Goal: Task Accomplishment & Management: Manage account settings

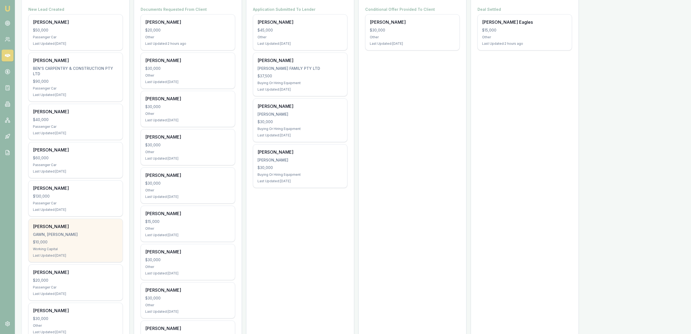
scroll to position [83, 0]
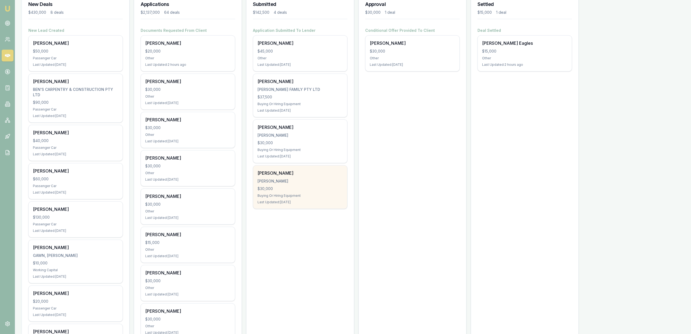
click at [291, 180] on div "[PERSON_NAME]" at bounding box center [299, 181] width 85 height 5
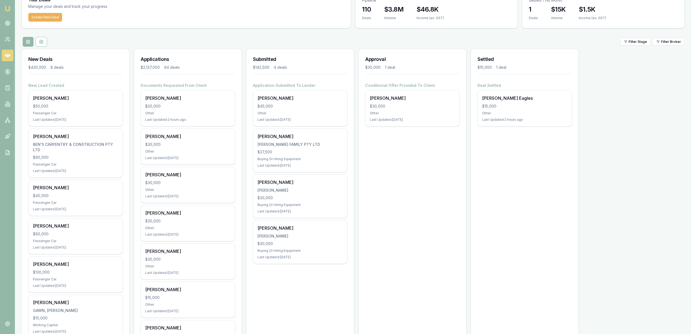
scroll to position [0, 0]
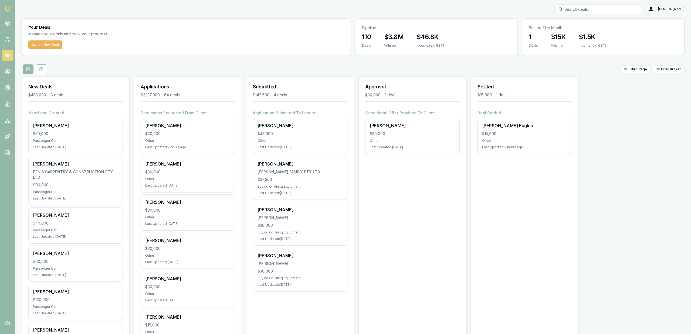
click at [374, 77] on div "Approval $30,000 1 deal" at bounding box center [412, 94] width 107 height 34
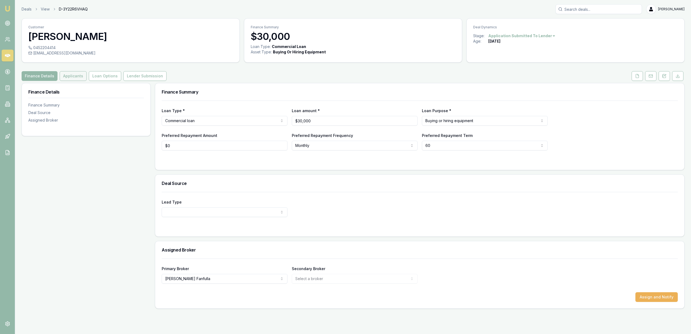
click at [65, 74] on button "Applicants" at bounding box center [73, 76] width 27 height 10
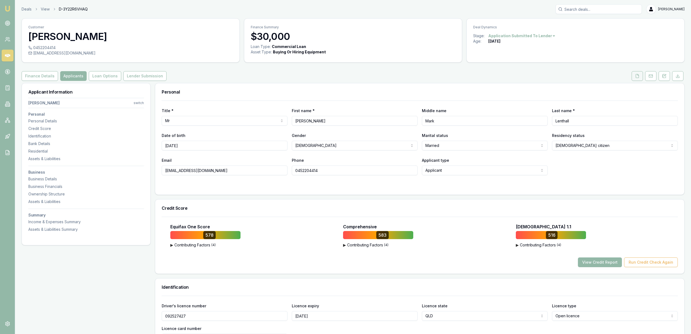
click at [635, 78] on icon at bounding box center [637, 76] width 4 height 4
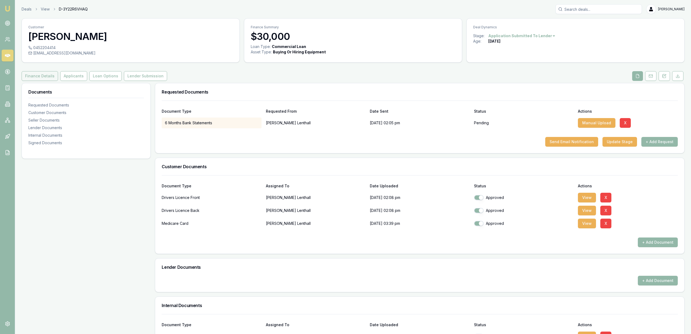
drag, startPoint x: 80, startPoint y: 73, endPoint x: 50, endPoint y: 80, distance: 30.3
click at [77, 75] on button "Applicants" at bounding box center [73, 76] width 27 height 10
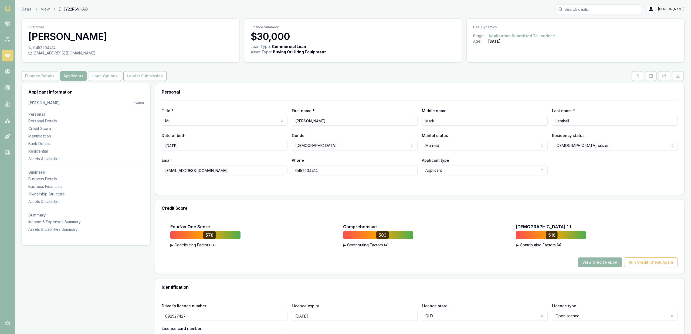
click at [49, 79] on button "Finance Details" at bounding box center [40, 76] width 36 height 10
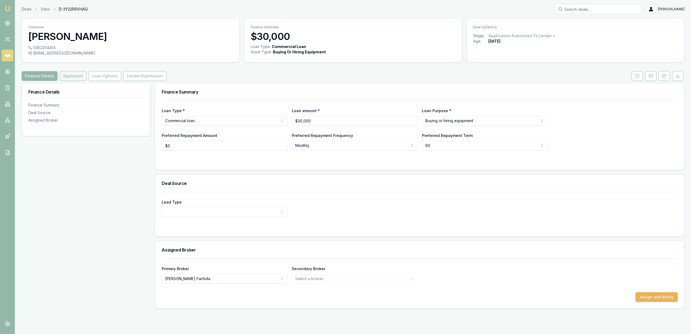
click at [69, 79] on button "Applicants" at bounding box center [73, 76] width 27 height 10
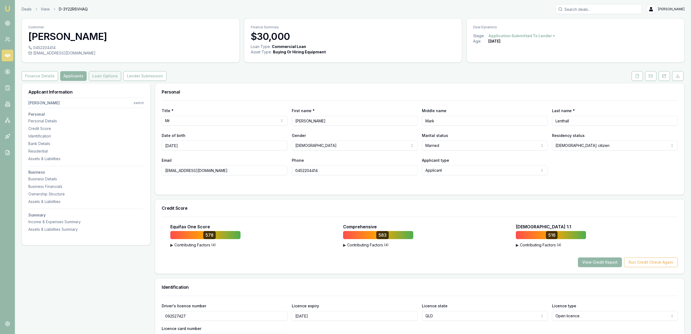
click at [101, 79] on button "Loan Options" at bounding box center [105, 76] width 32 height 10
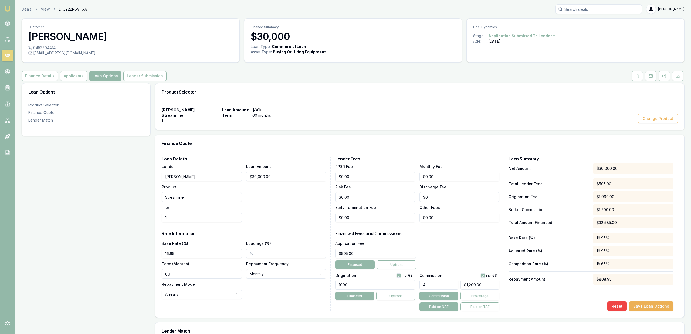
click at [56, 88] on div "Loan Options Product Selector Finance Quote Lender Match" at bounding box center [86, 106] width 128 height 46
click at [53, 79] on button "Finance Details" at bounding box center [40, 76] width 36 height 10
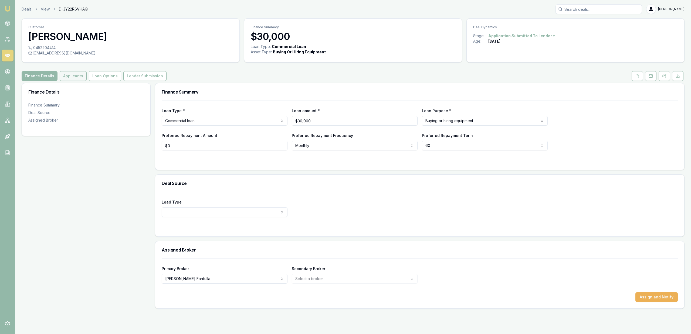
click at [84, 73] on button "Applicants" at bounding box center [73, 76] width 27 height 10
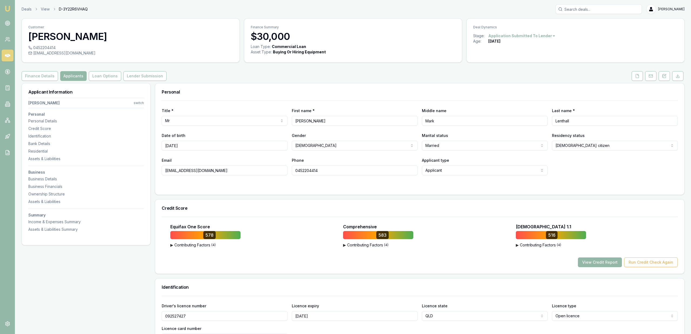
click at [38, 74] on button "Finance Details" at bounding box center [40, 76] width 36 height 10
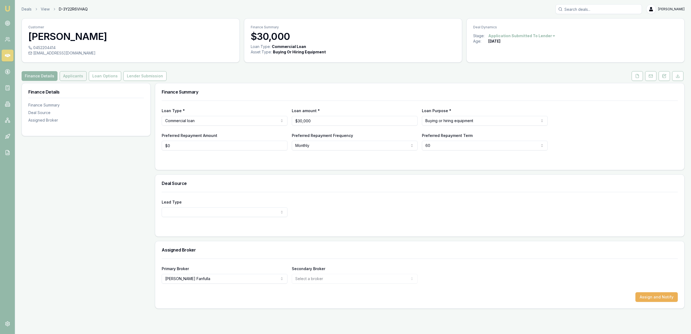
click at [69, 79] on button "Applicants" at bounding box center [73, 76] width 27 height 10
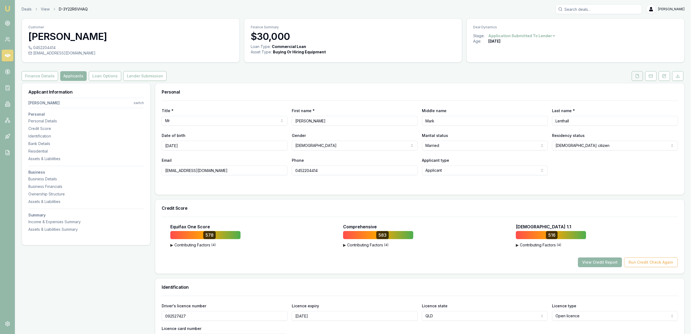
click at [641, 78] on button at bounding box center [637, 76] width 11 height 10
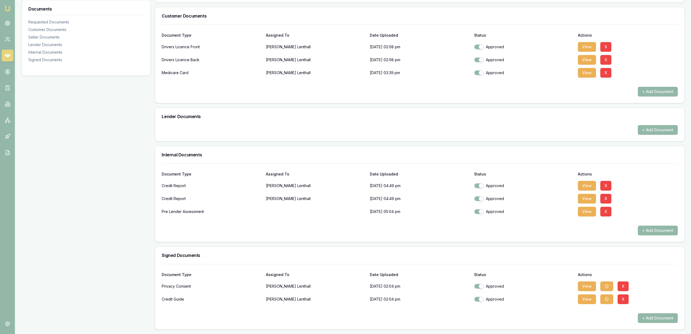
scroll to position [13, 0]
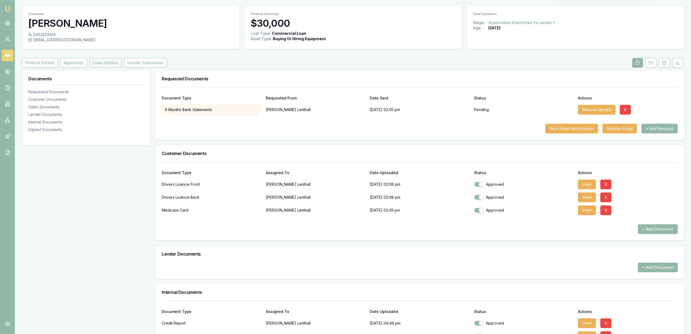
click at [97, 60] on button "Loan Options" at bounding box center [105, 63] width 32 height 10
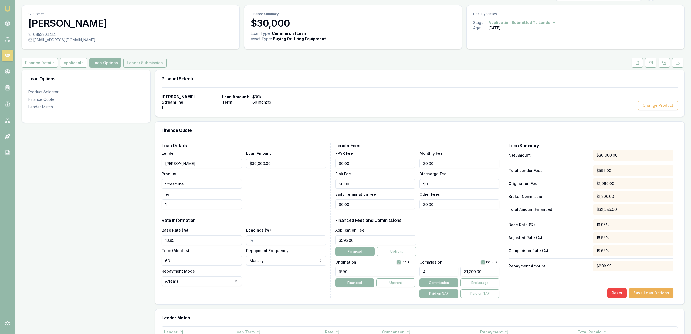
click at [141, 61] on button "Lender Submission" at bounding box center [144, 63] width 43 height 10
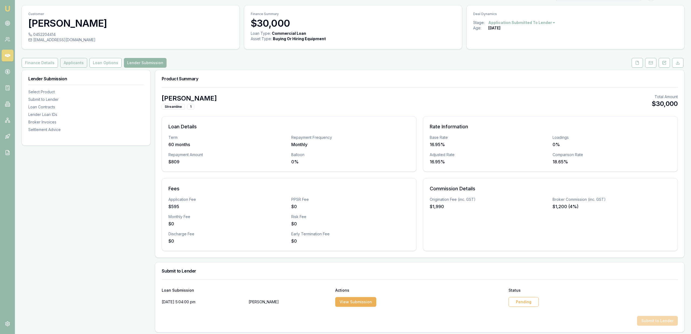
click at [78, 60] on button "Applicants" at bounding box center [73, 63] width 27 height 10
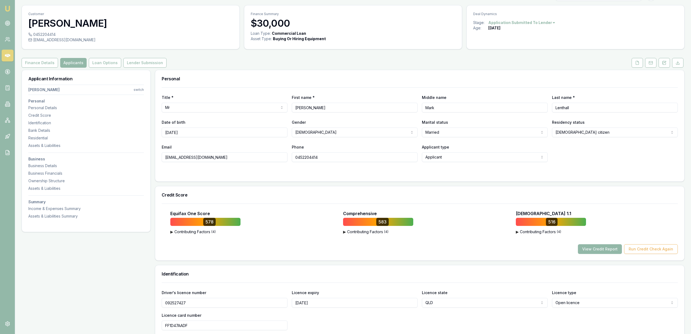
click at [612, 257] on div "Equifax One Score 578 ▶ Contributing Factors ( 4 ) Short Term Credit Enquiries …" at bounding box center [419, 232] width 529 height 57
click at [612, 253] on button "View Credit Report" at bounding box center [600, 250] width 44 height 10
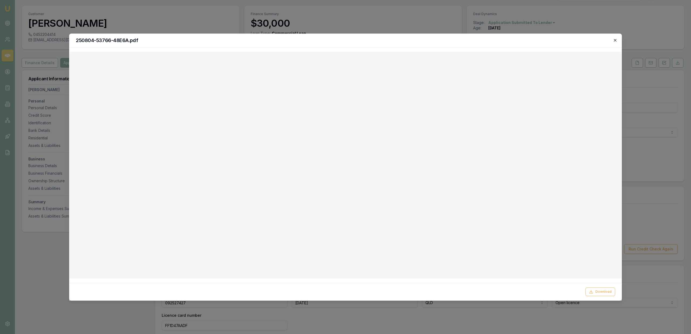
click at [613, 40] on icon "button" at bounding box center [615, 40] width 4 height 4
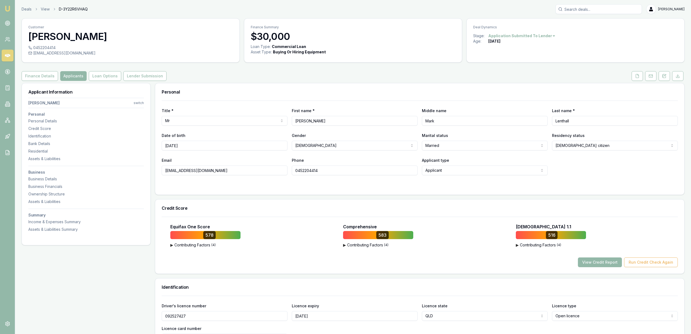
drag, startPoint x: 291, startPoint y: 190, endPoint x: 281, endPoint y: 55, distance: 135.5
click at [636, 77] on icon at bounding box center [637, 76] width 3 height 4
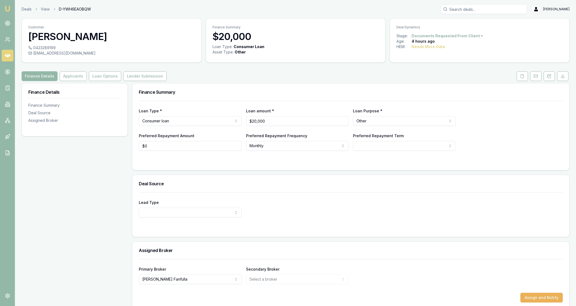
click at [349, 44] on div "Finance Summary $20,000 Loan Type: Consumer Loan Asset Type : Other" at bounding box center [296, 40] width 180 height 44
click at [341, 42] on div "Finance Summary $20,000" at bounding box center [295, 31] width 179 height 25
click at [512, 73] on div "Finance Details Applicants Loan Options Lender Submission" at bounding box center [296, 76] width 548 height 10
click at [519, 77] on button at bounding box center [521, 76] width 11 height 10
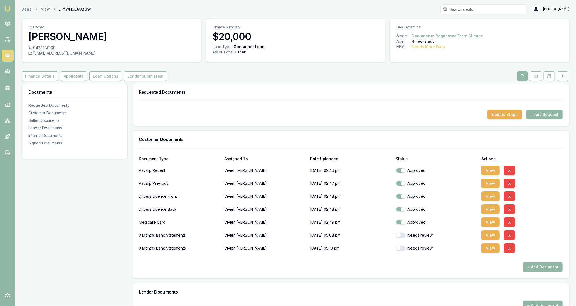
click at [403, 237] on button "button" at bounding box center [401, 234] width 10 height 5
checkbox input "true"
click at [402, 249] on button "button" at bounding box center [401, 247] width 10 height 5
checkbox input "true"
